Goal: Transaction & Acquisition: Purchase product/service

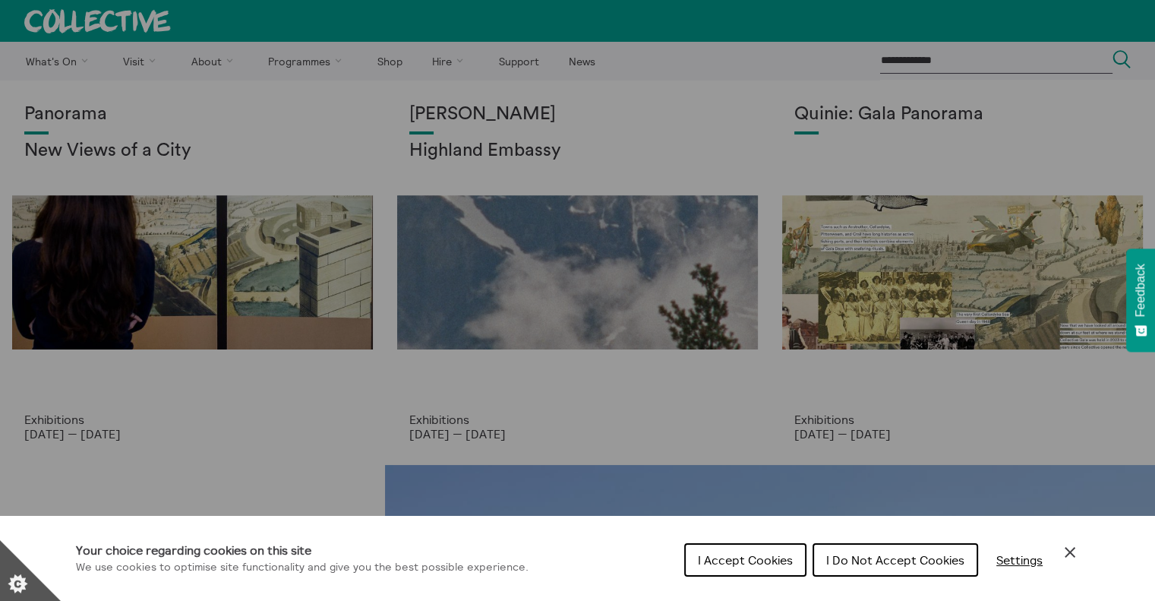
click at [861, 561] on span "I Do Not Accept Cookies" at bounding box center [896, 559] width 138 height 15
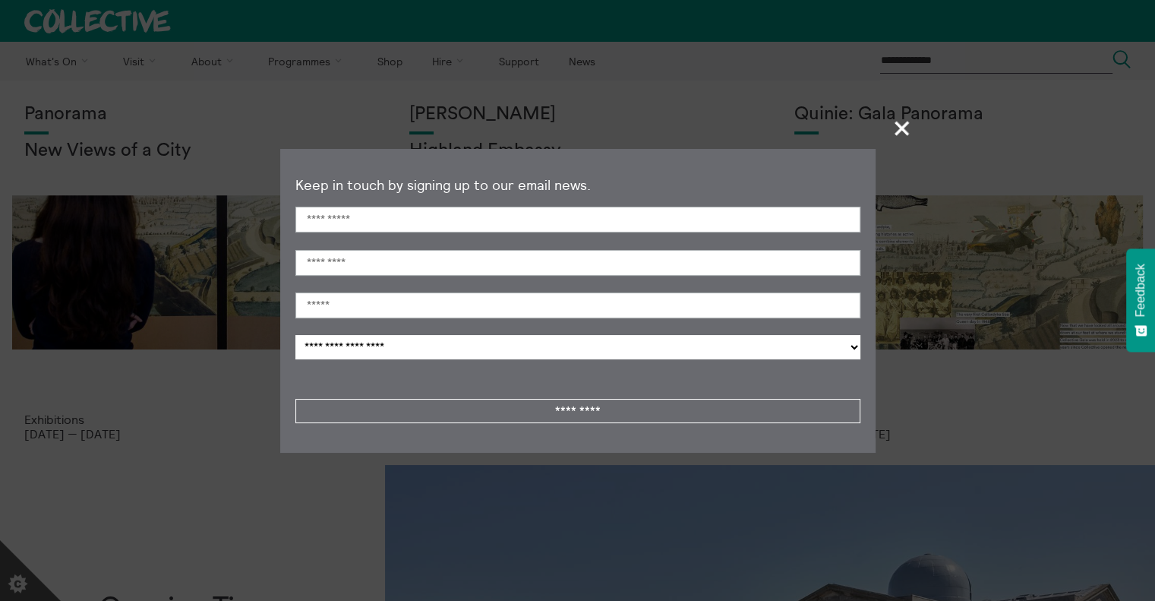
click at [906, 127] on span "+" at bounding box center [902, 128] width 45 height 45
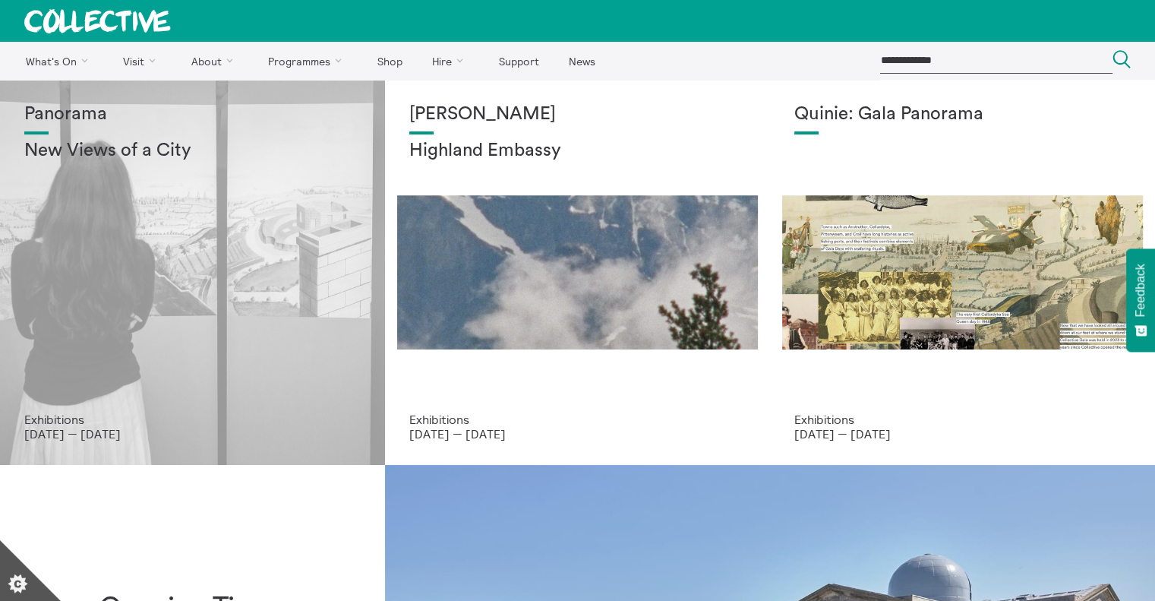
click at [339, 239] on div "Panorama New Views of a City" at bounding box center [192, 258] width 337 height 308
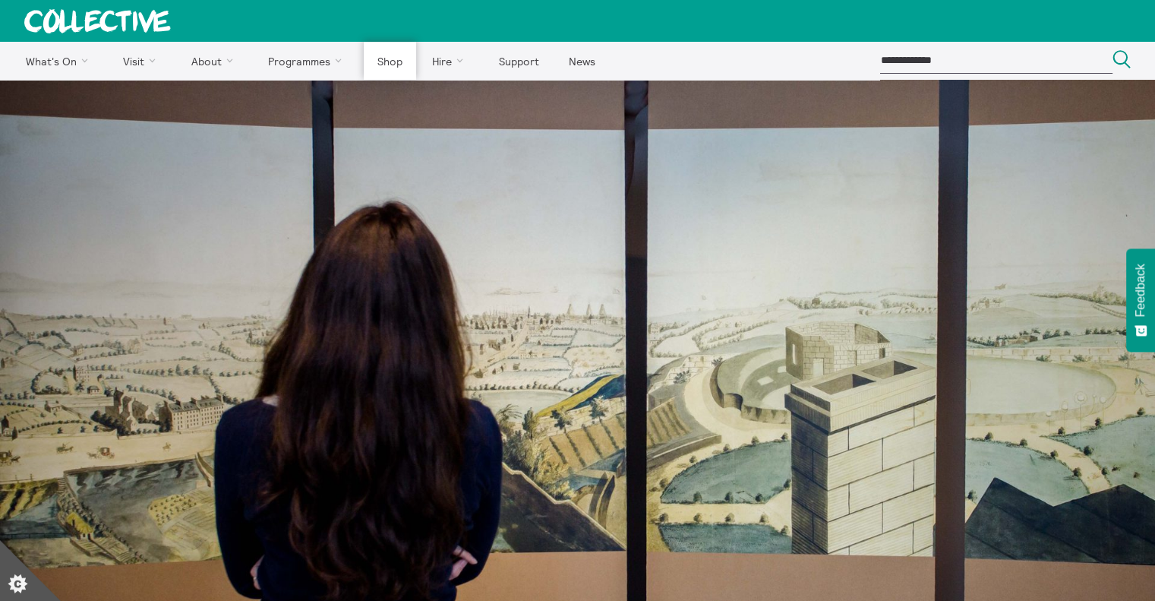
click at [387, 65] on link "Shop" at bounding box center [390, 61] width 52 height 38
